Goal: Information Seeking & Learning: Learn about a topic

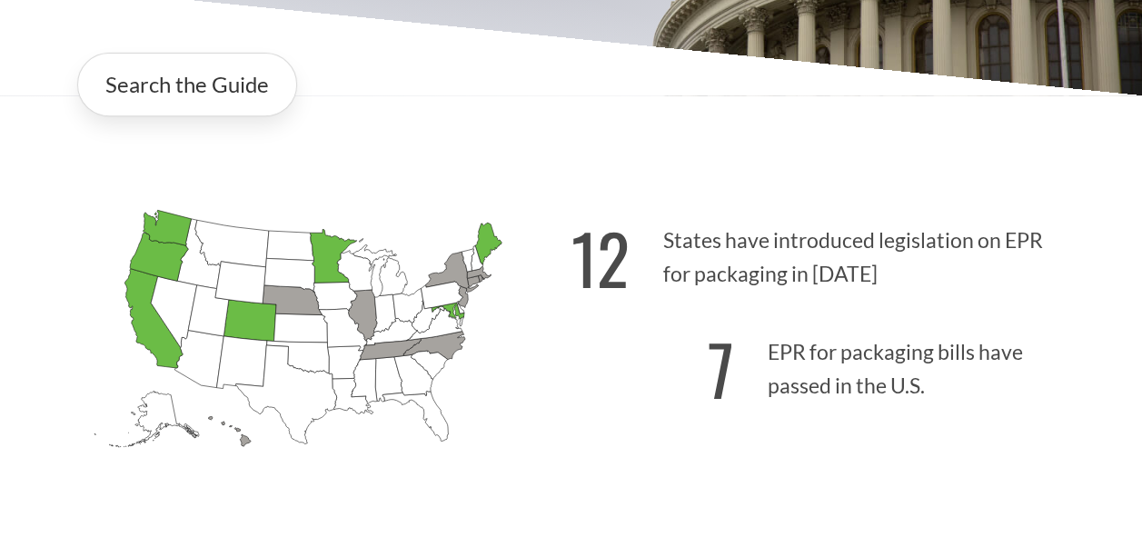
scroll to position [353, 0]
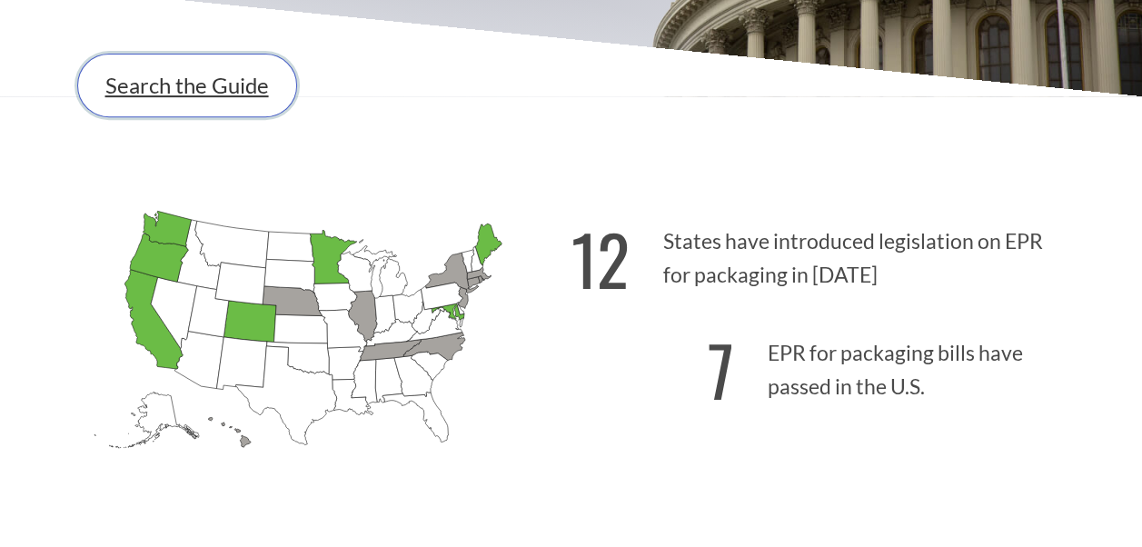
click at [189, 96] on link "Search the Guide" at bounding box center [187, 86] width 220 height 64
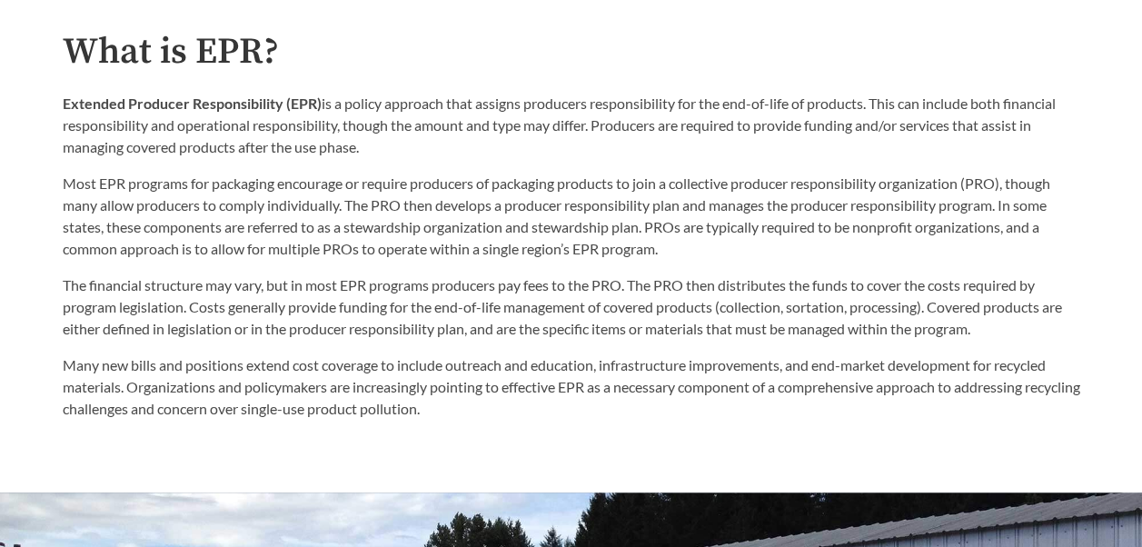
scroll to position [910, 0]
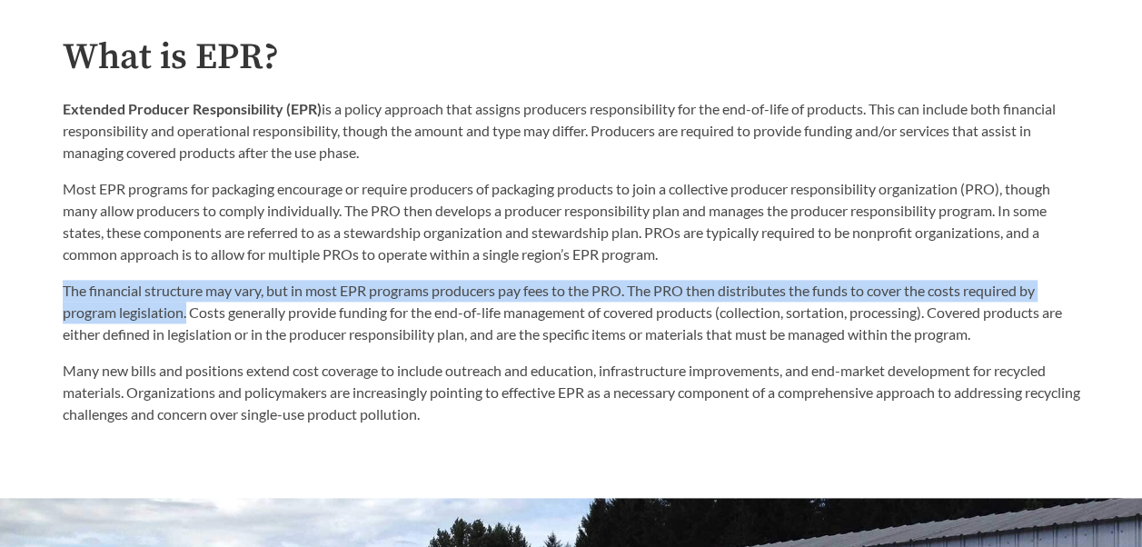
drag, startPoint x: 56, startPoint y: 287, endPoint x: 187, endPoint y: 313, distance: 133.5
click at [187, 313] on div "What is EPR? Extended Producer Responsibility (EPR) is a policy approach that a…" at bounding box center [571, 231] width 1047 height 389
copy p "The financial structure may vary, but in most EPR programs producers pay fees t…"
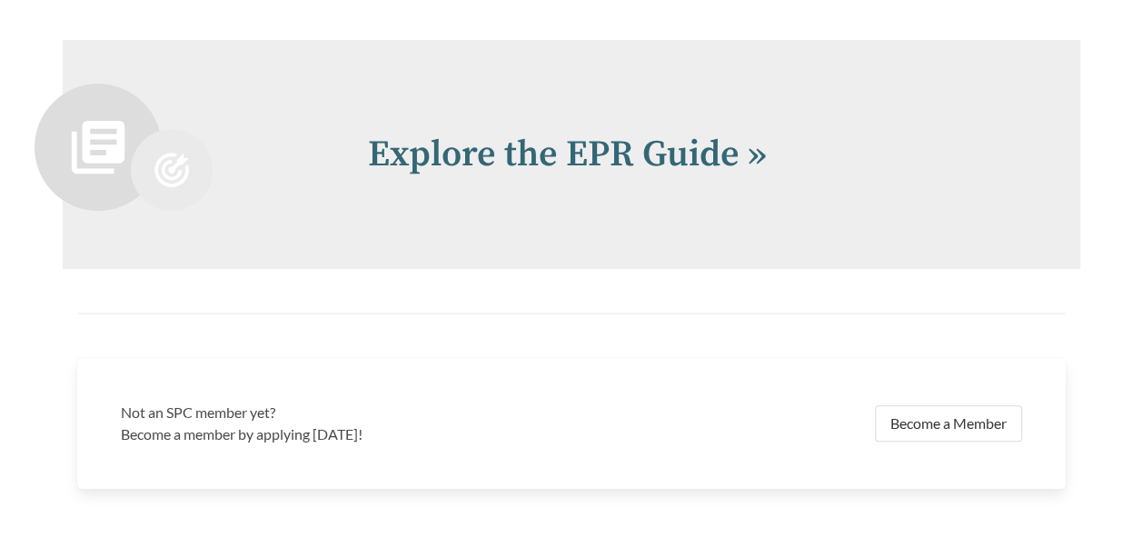
scroll to position [3745, 0]
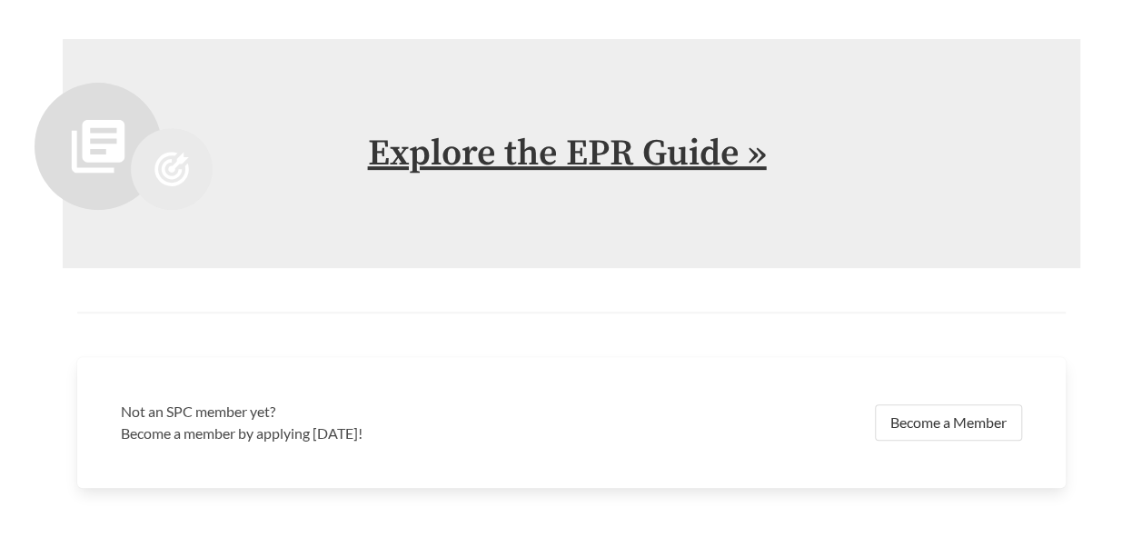
click at [461, 162] on link "Explore the EPR Guide »" at bounding box center [567, 153] width 399 height 45
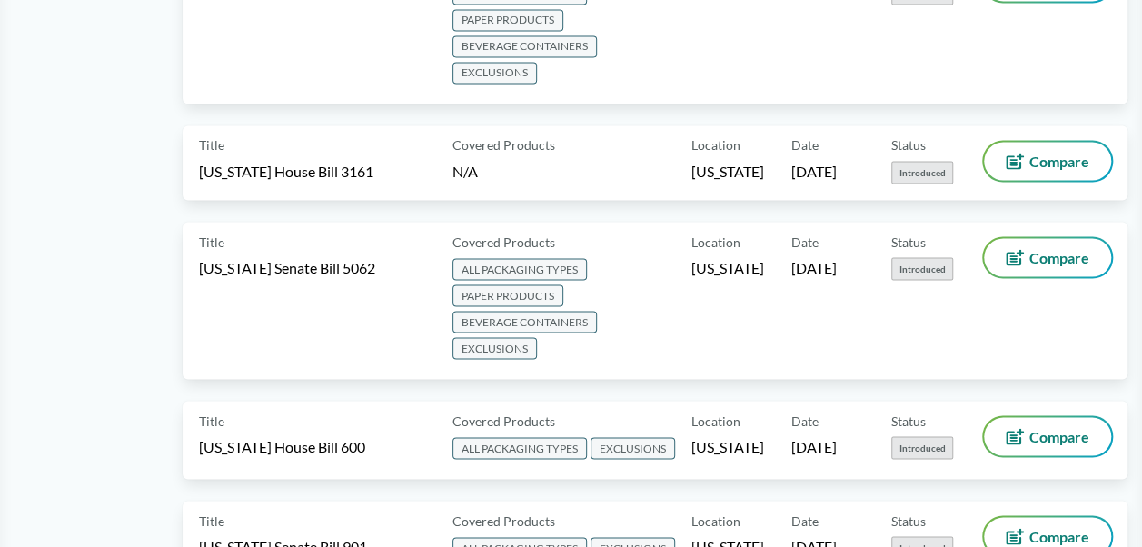
scroll to position [1563, 0]
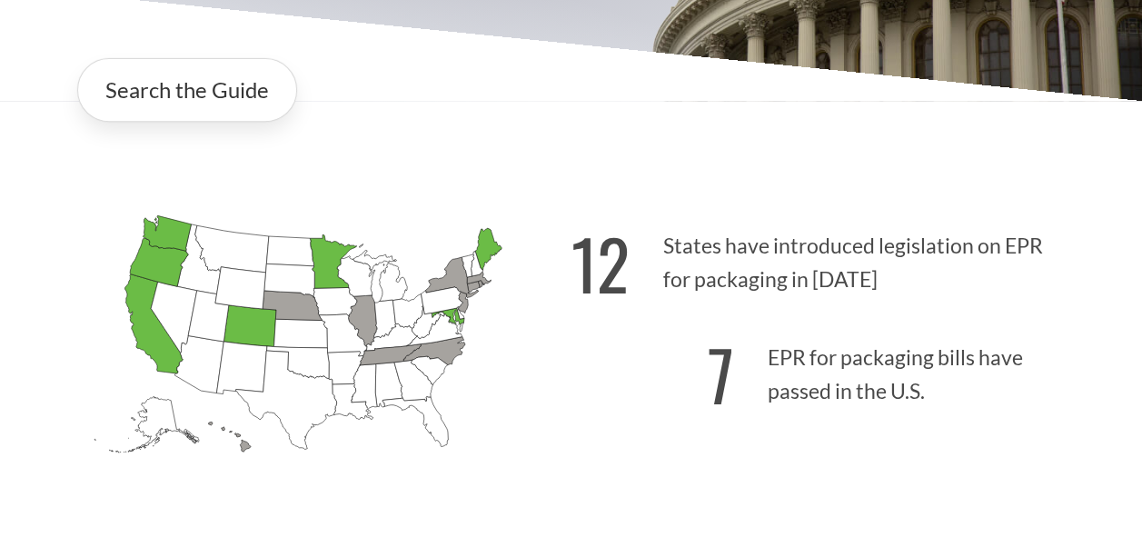
scroll to position [406, 0]
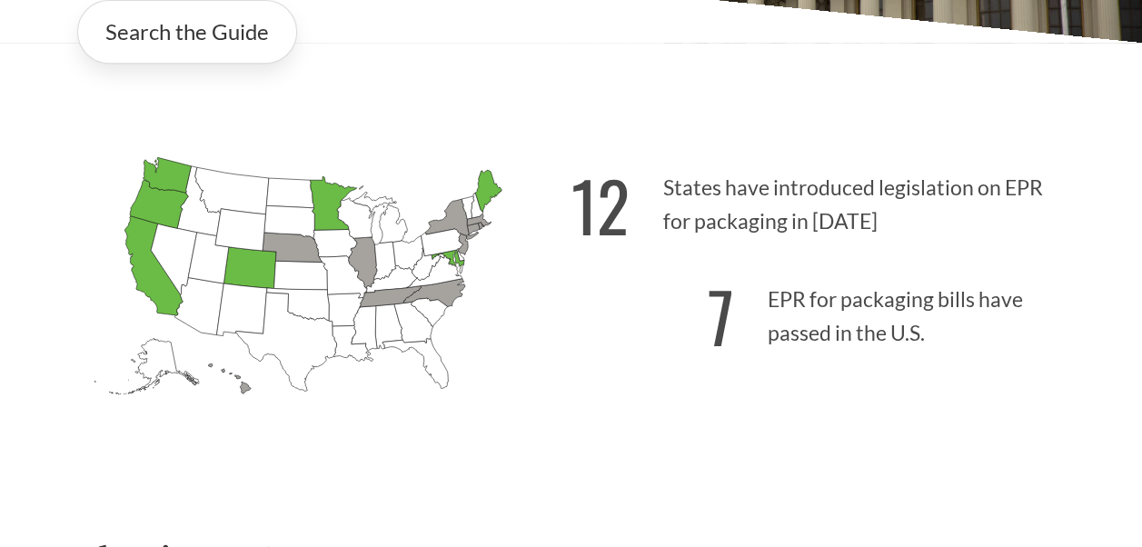
click at [303, 253] on icon "[US_STATE] Introduced: 1" at bounding box center [292, 248] width 60 height 30
click at [358, 263] on icon "[US_STATE] Introduced: 2" at bounding box center [362, 262] width 29 height 51
click at [463, 265] on icon "[US_STATE] Passed: 1" at bounding box center [447, 258] width 33 height 16
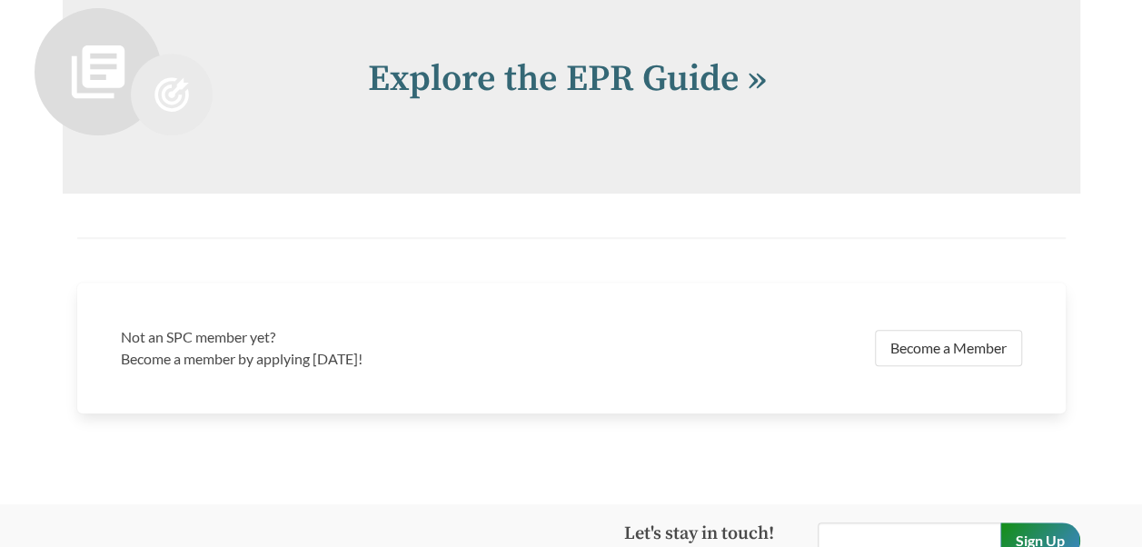
scroll to position [3848, 0]
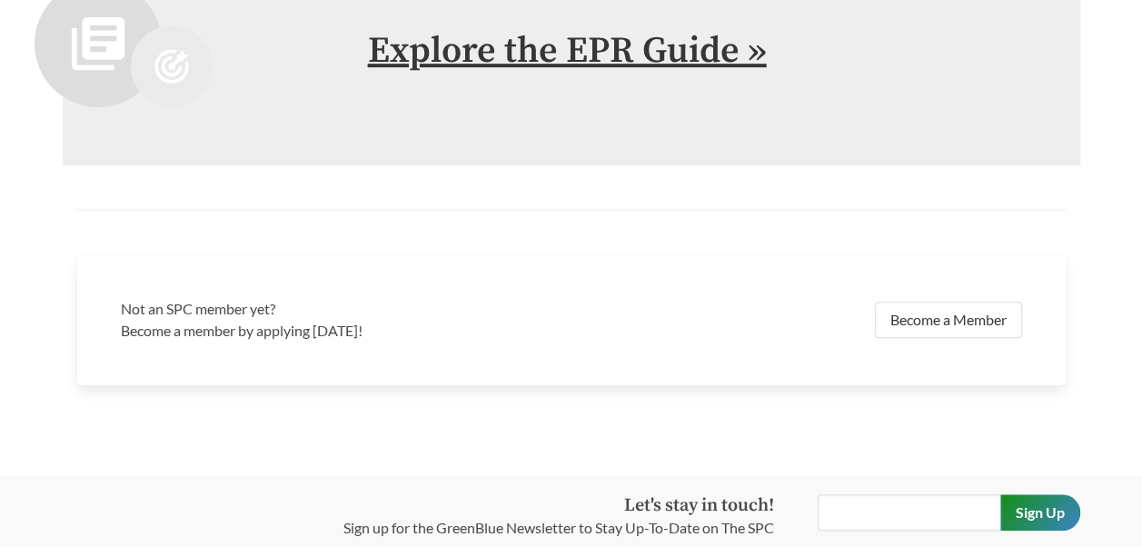
click at [492, 56] on link "Explore the EPR Guide »" at bounding box center [567, 50] width 399 height 45
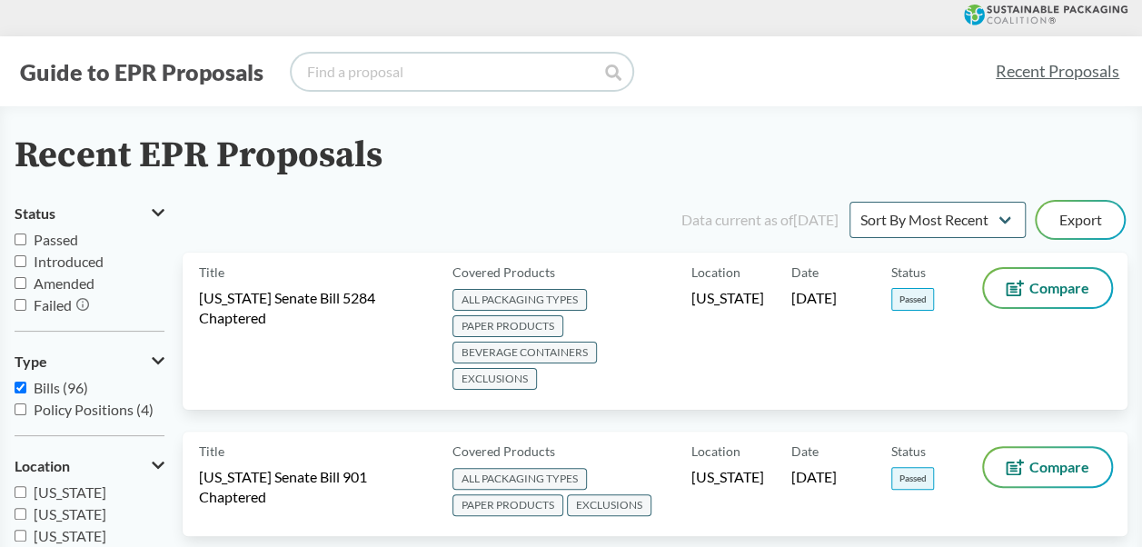
click at [434, 66] on input "search" at bounding box center [462, 72] width 341 height 36
type input "[US_STATE]"
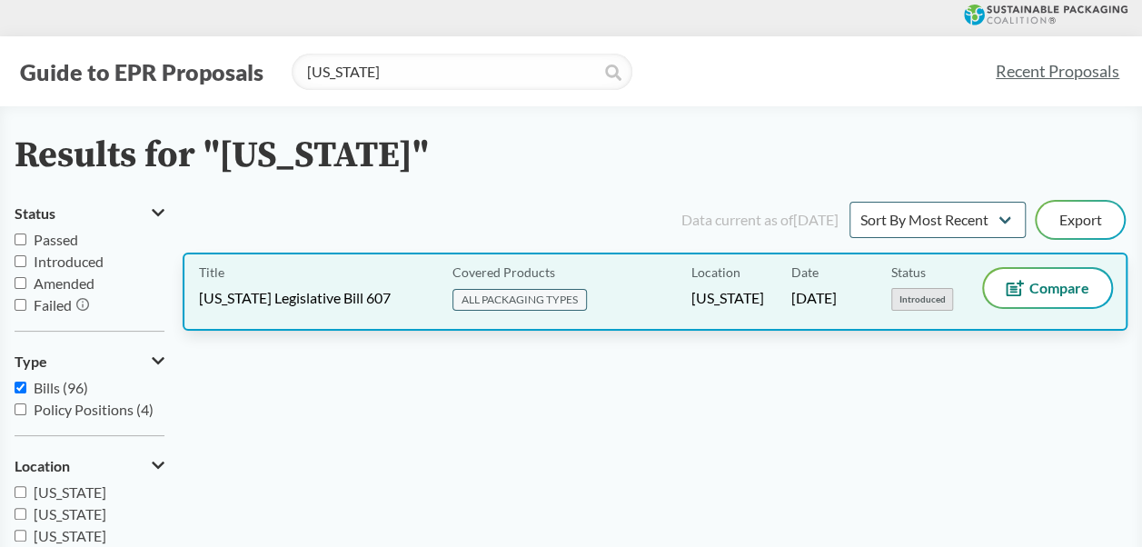
click at [363, 297] on span "[US_STATE] Legislative Bill 607" at bounding box center [295, 298] width 192 height 20
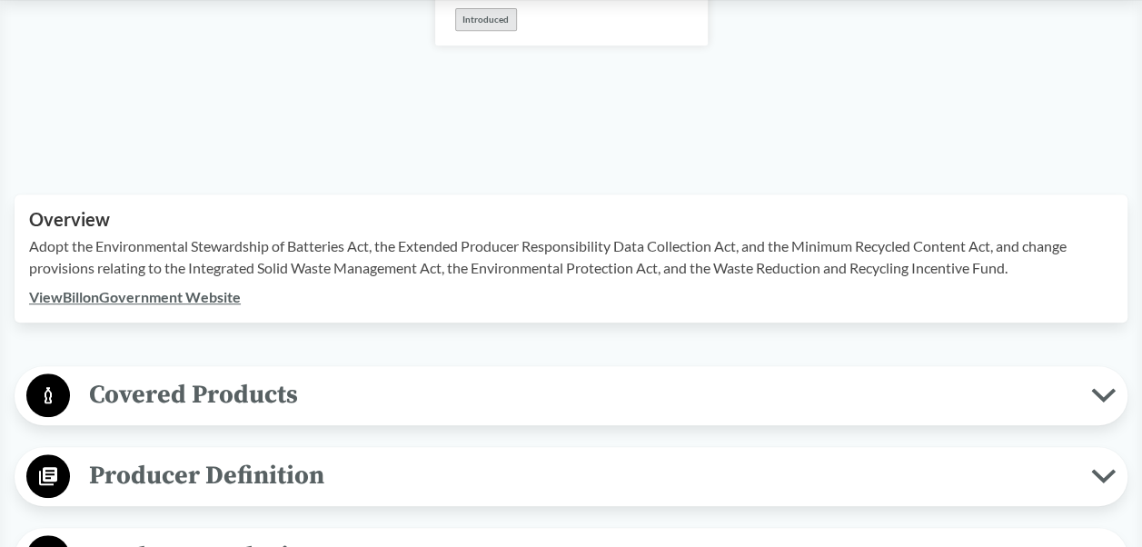
scroll to position [415, 0]
type input "[US_STATE]"
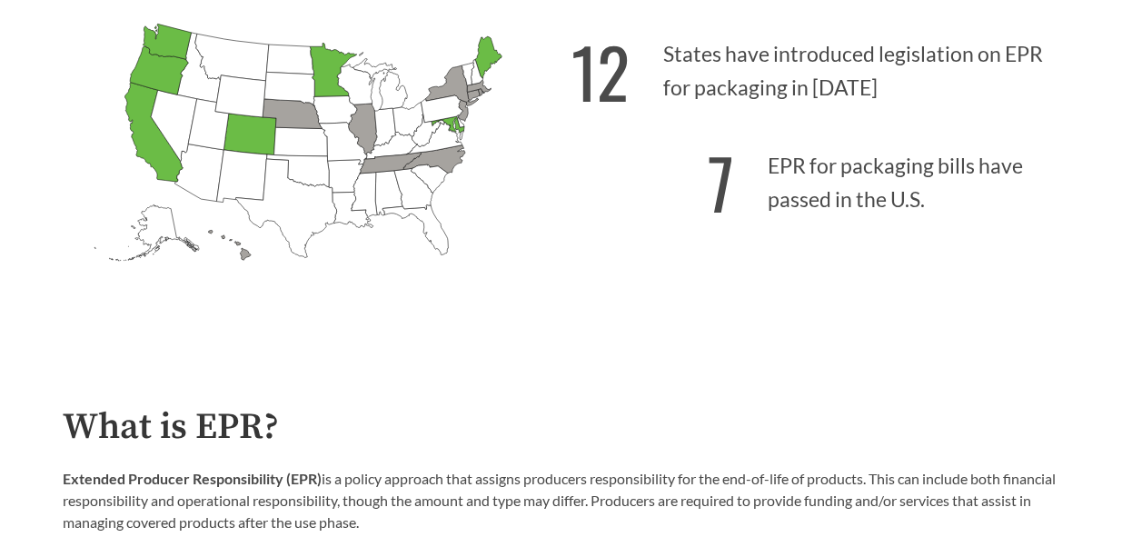
scroll to position [557, 0]
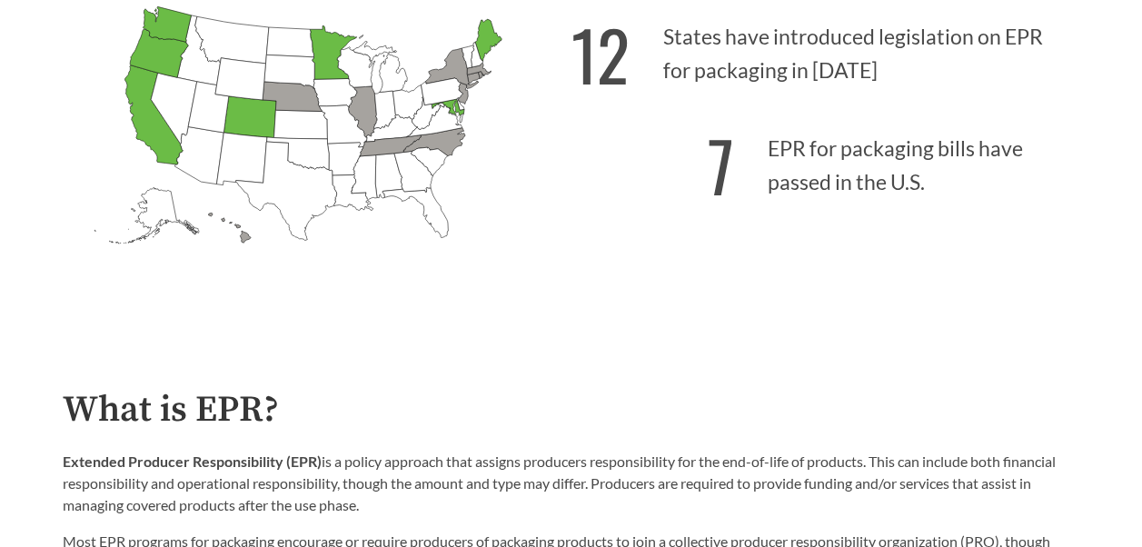
drag, startPoint x: 360, startPoint y: 111, endPoint x: 283, endPoint y: 241, distance: 151.2
click at [283, 241] on icon "[US_STATE] Introduced: [US_STATE] Introduced: [US_STATE] Introduced: [US_STATE]…" at bounding box center [317, 152] width 509 height 318
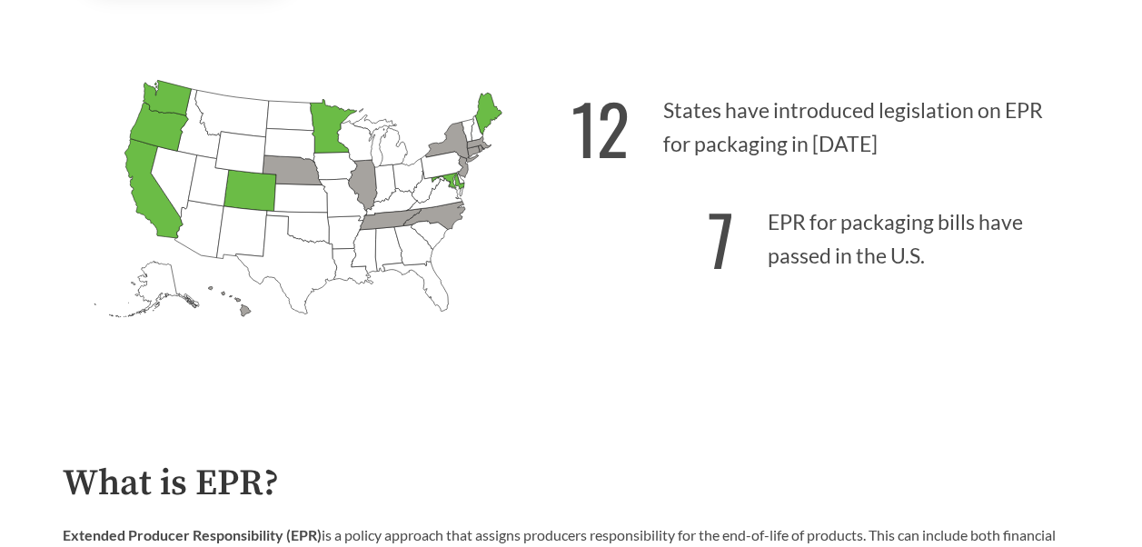
scroll to position [490, 0]
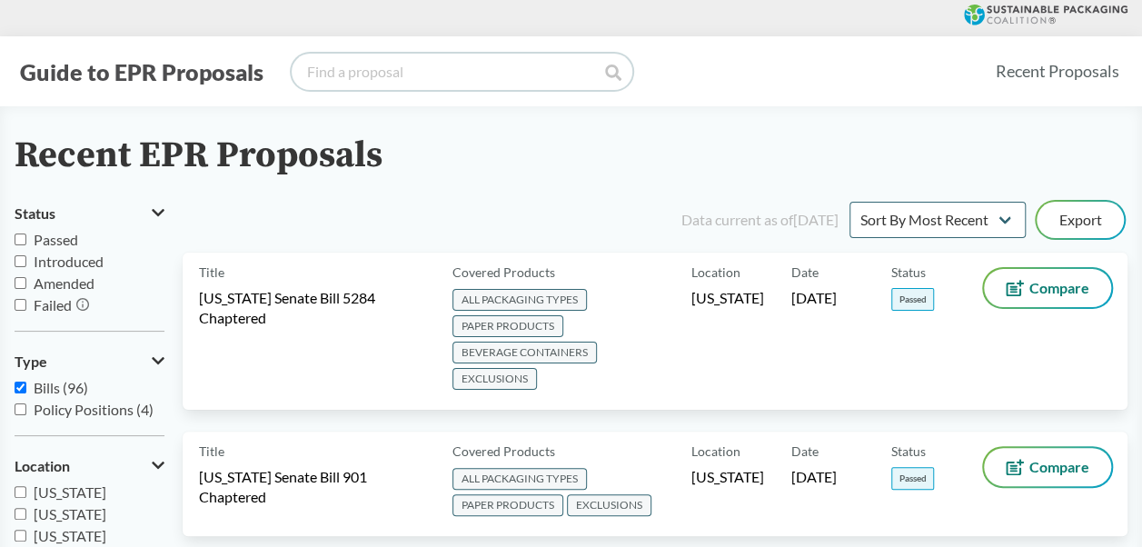
click at [343, 76] on input "search" at bounding box center [462, 72] width 341 height 36
type input "[US_STATE]"
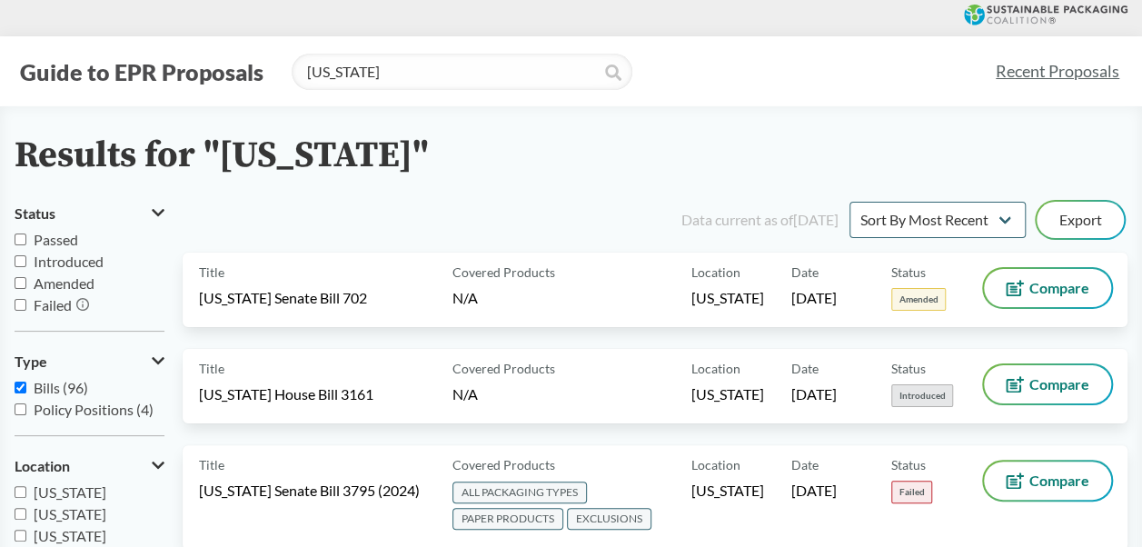
click at [22, 284] on input "Amended" at bounding box center [21, 283] width 12 height 12
checkbox input "true"
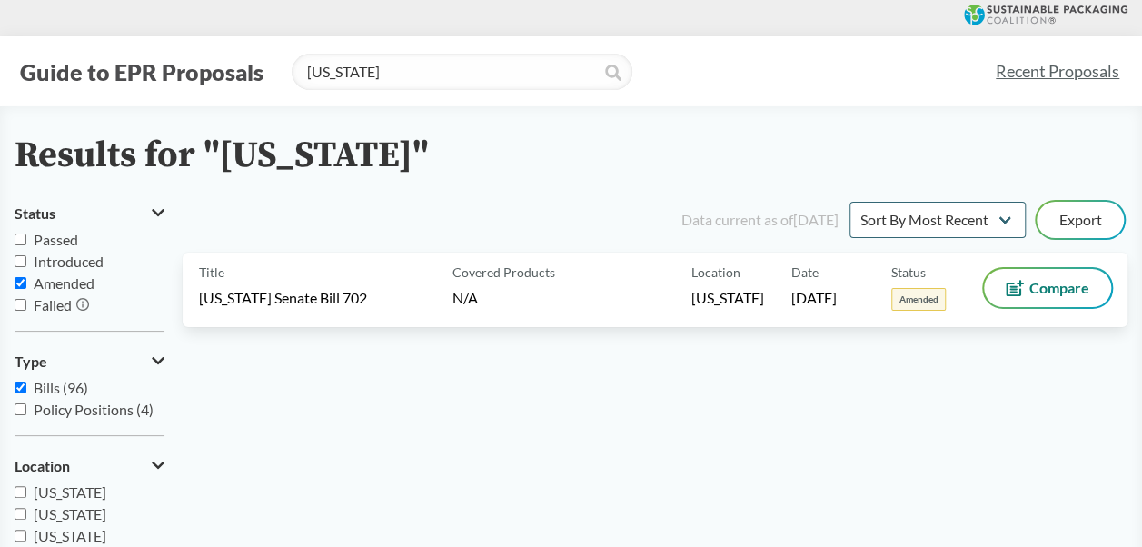
click at [20, 265] on input "Introduced" at bounding box center [21, 261] width 12 height 12
checkbox input "true"
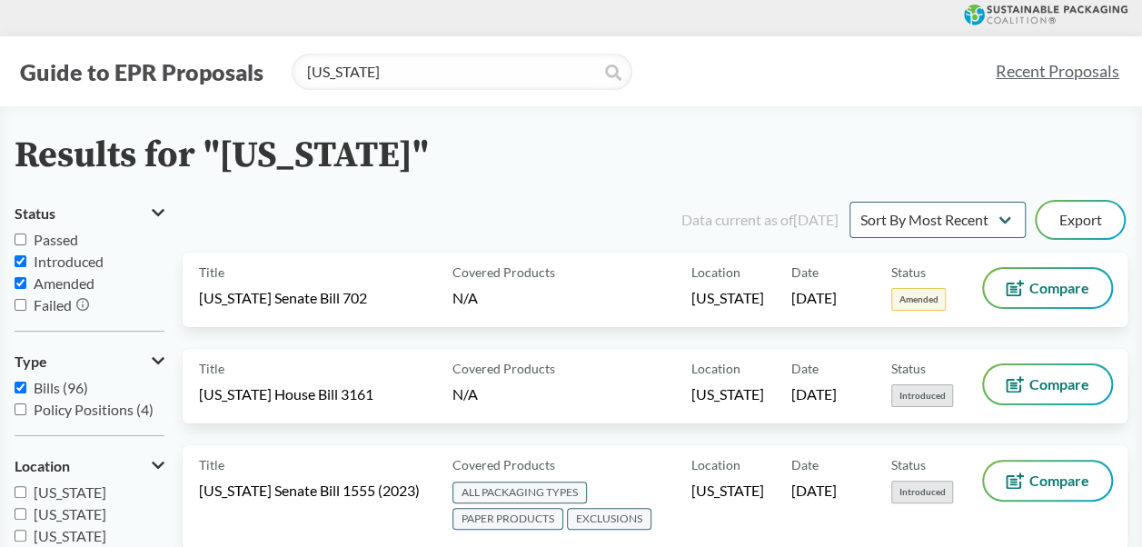
click at [18, 243] on input "Passed" at bounding box center [21, 240] width 12 height 12
checkbox input "true"
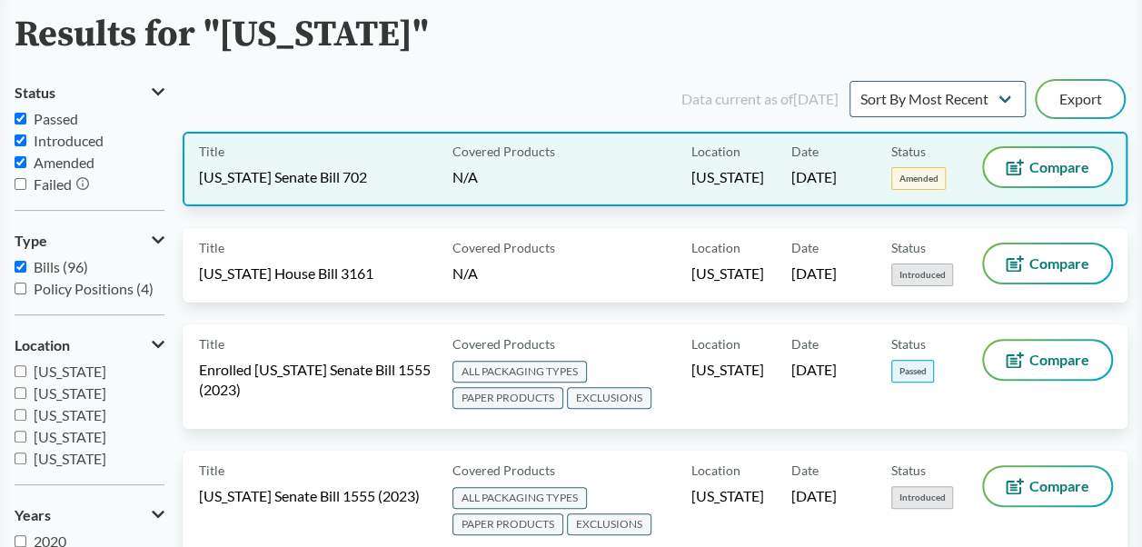
scroll to position [116, 0]
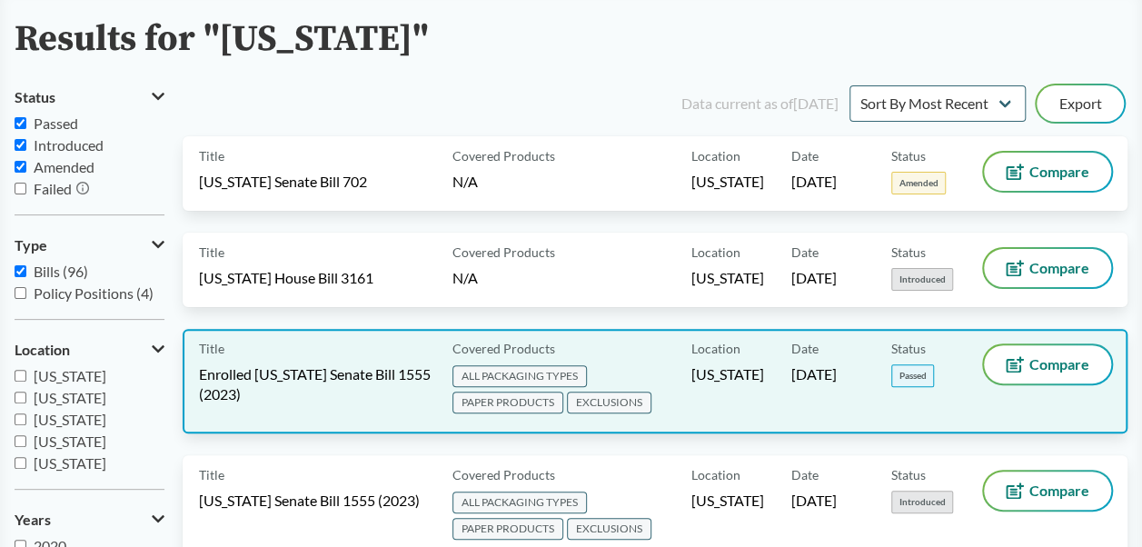
click at [300, 383] on span "Enrolled [US_STATE] Senate Bill 1555 (2023)" at bounding box center [315, 384] width 232 height 40
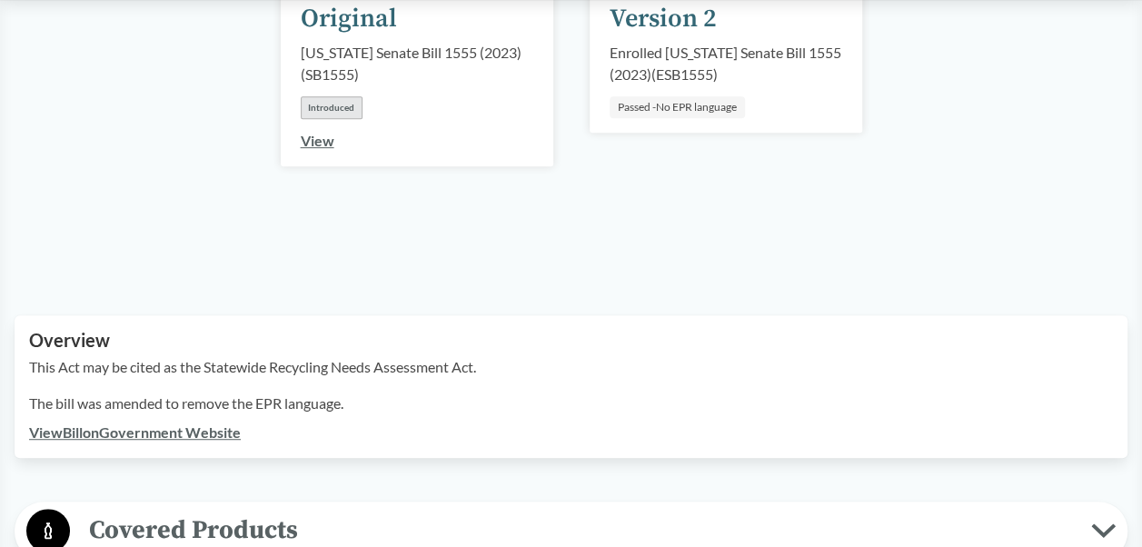
scroll to position [356, 0]
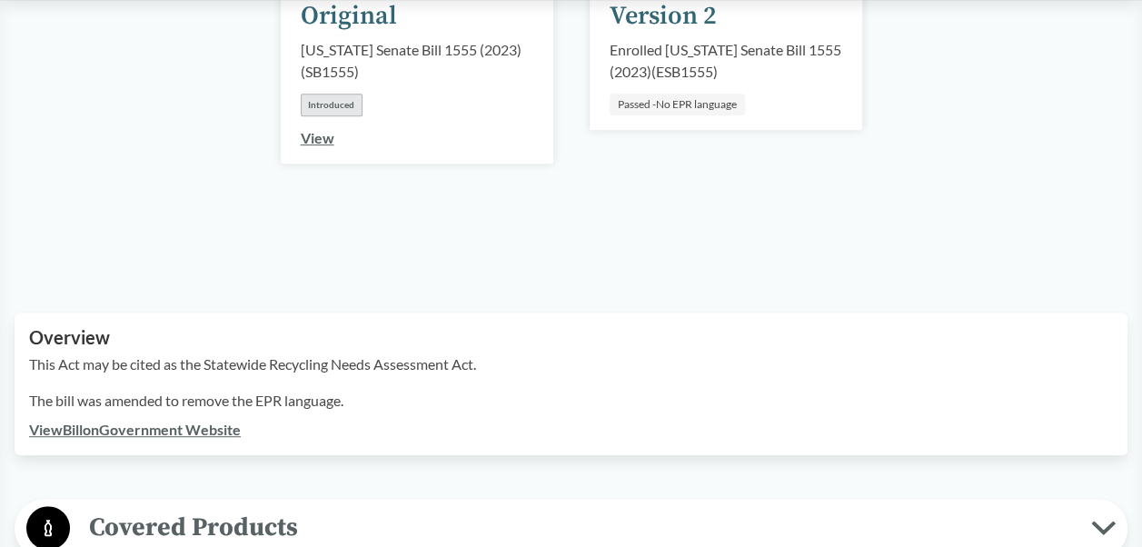
type input "illinois"
